Goal: Information Seeking & Learning: Learn about a topic

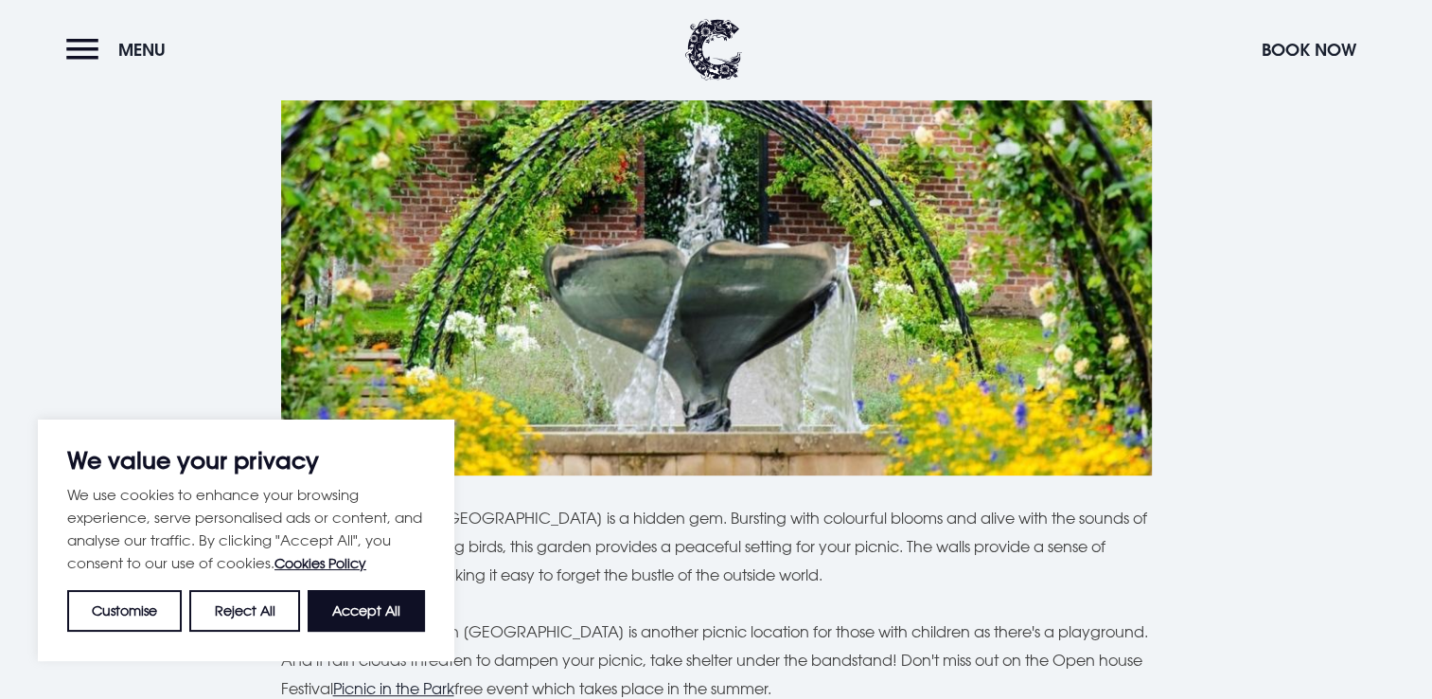
scroll to position [947, 0]
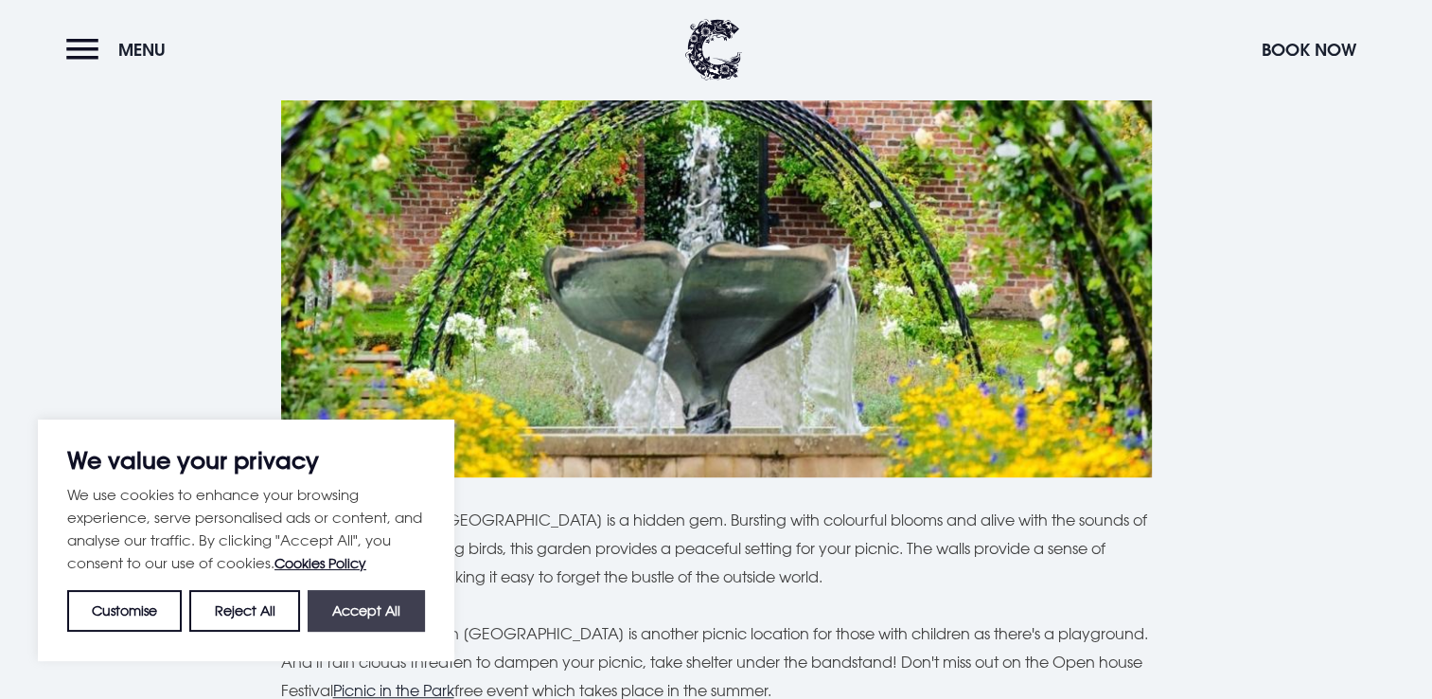
click at [353, 624] on button "Accept All" at bounding box center [366, 611] width 117 height 42
checkbox input "true"
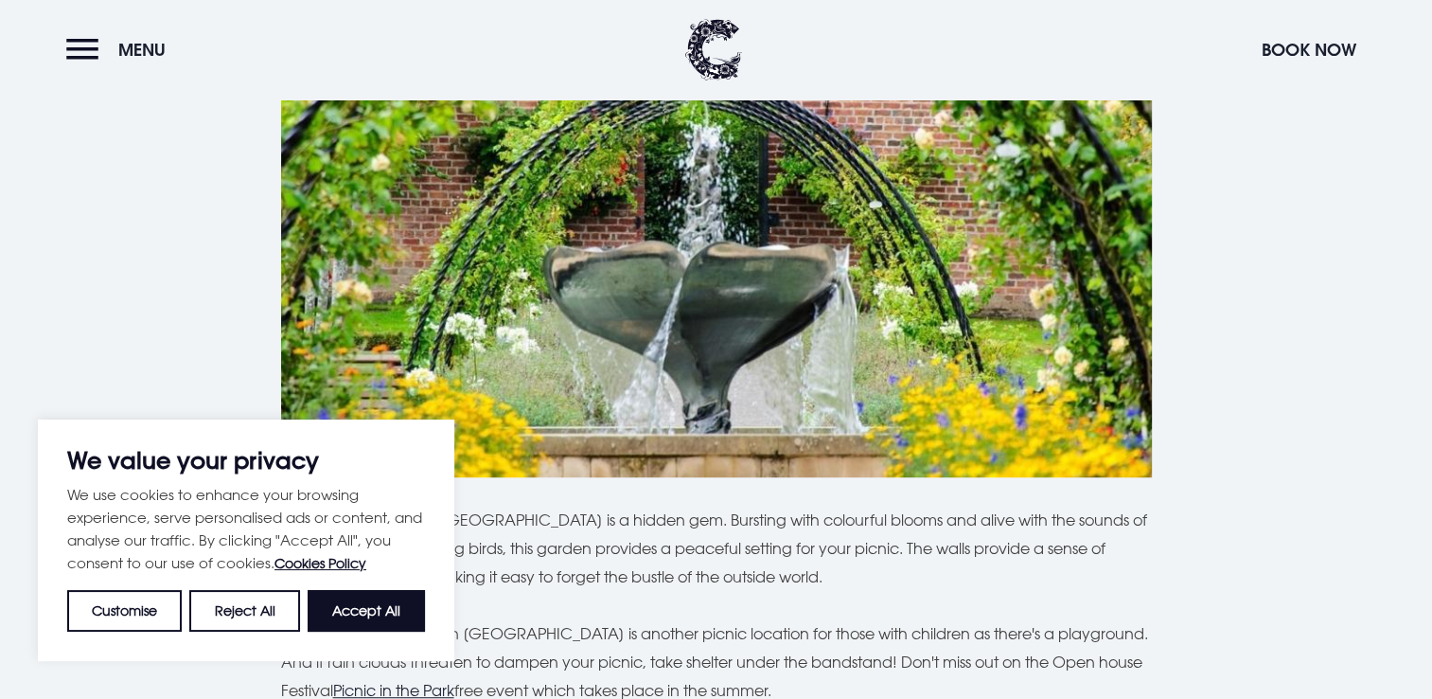
checkbox input "true"
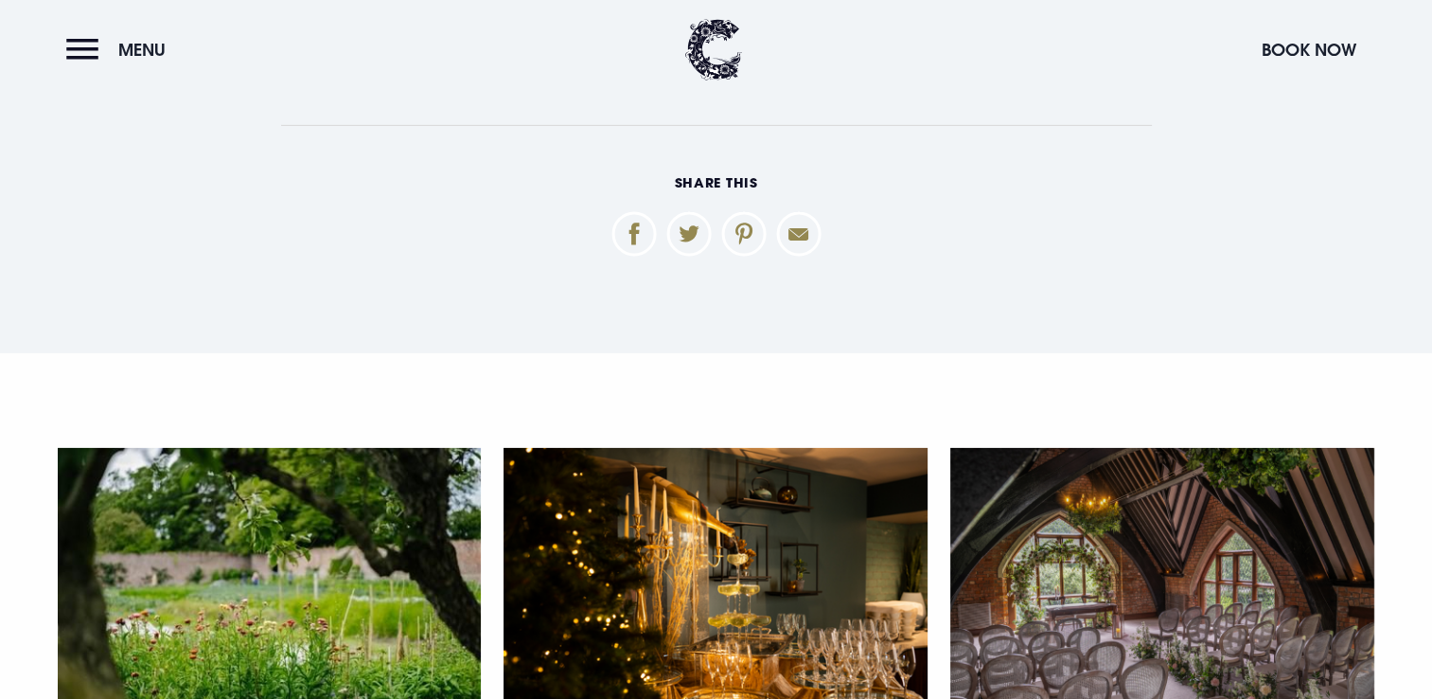
scroll to position [6059, 0]
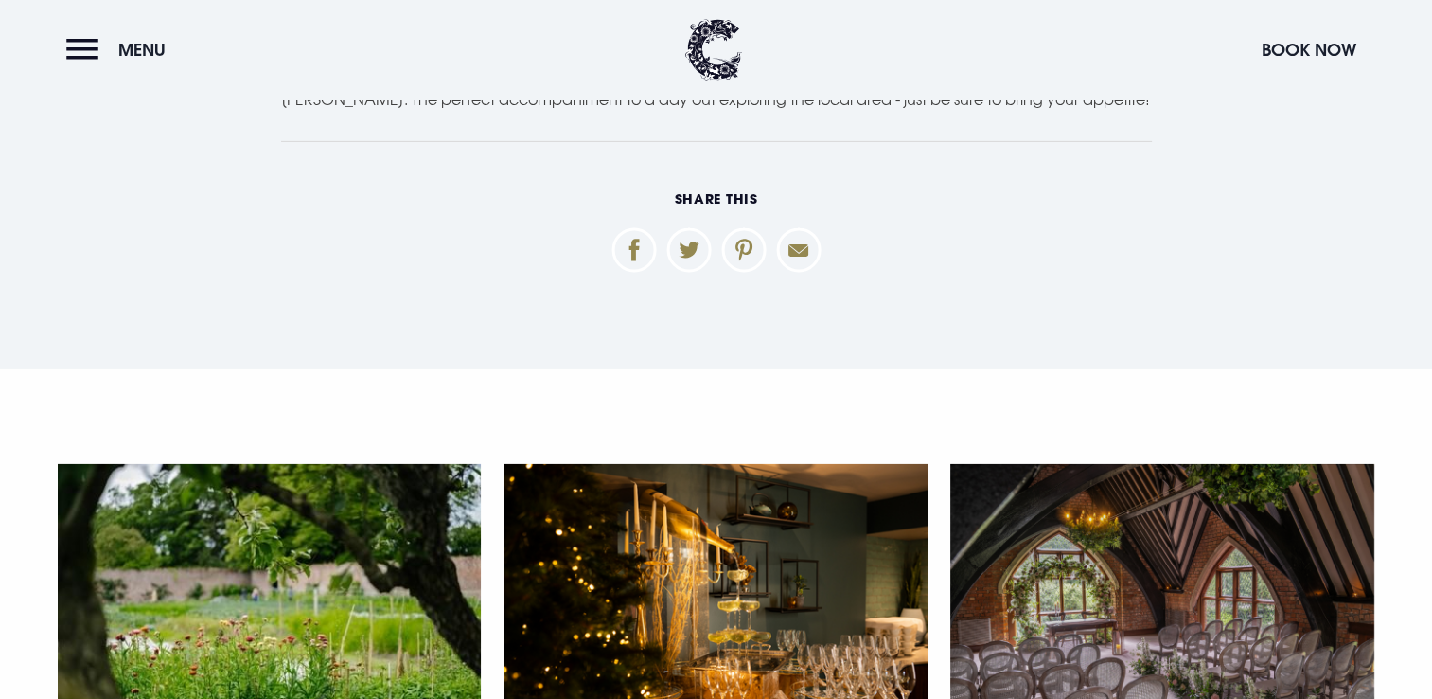
click at [1209, 544] on img at bounding box center [1162, 605] width 424 height 282
